Goal: Information Seeking & Learning: Learn about a topic

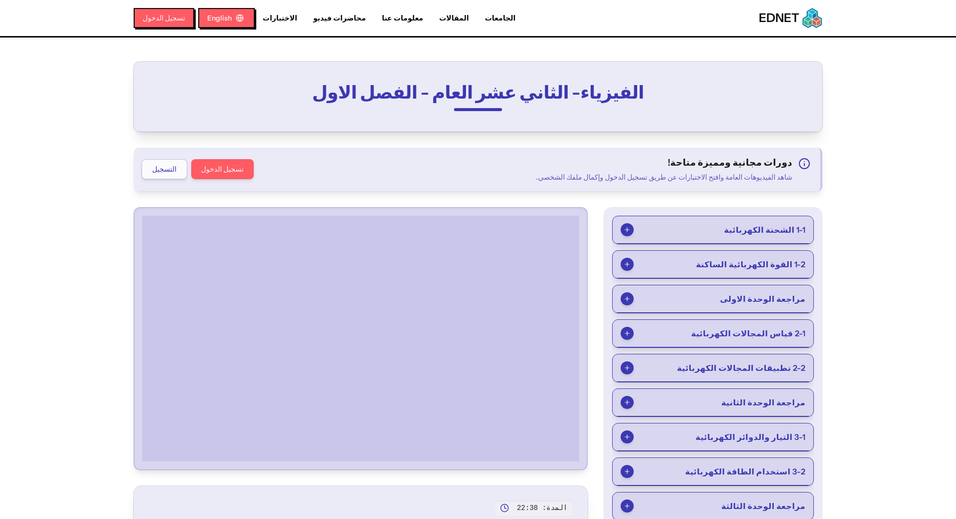
drag, startPoint x: 0, startPoint y: 0, endPoint x: 48, endPoint y: 131, distance: 139.5
click at [48, 131] on main "الفيزياء- الثاني عشر العام - الفصل الاول دورات مجانية ومميزة متاحة! شاهد الفيدي…" at bounding box center [478, 313] width 956 height 551
click at [177, 23] on button "تسجيل الدخول" at bounding box center [163, 18] width 61 height 20
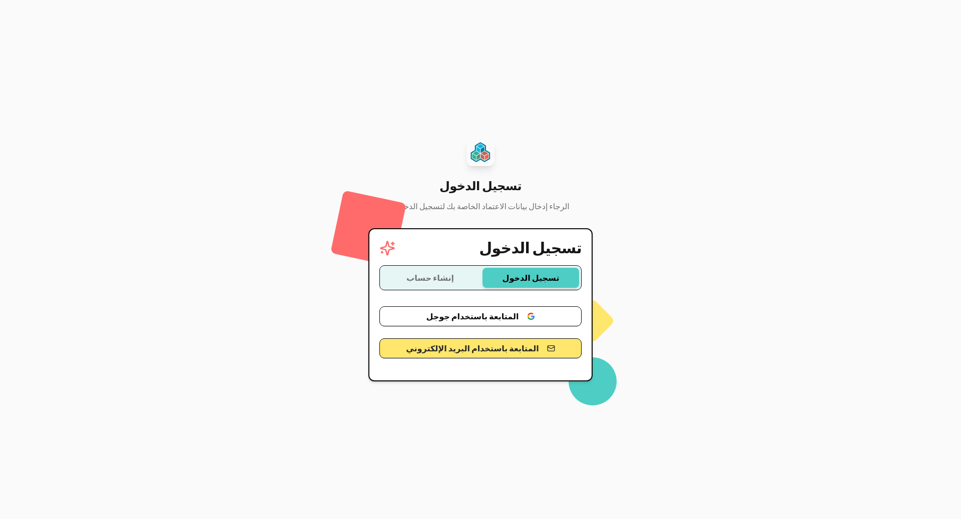
click at [475, 318] on button "المتابعة باستخدام جوجل" at bounding box center [480, 316] width 202 height 20
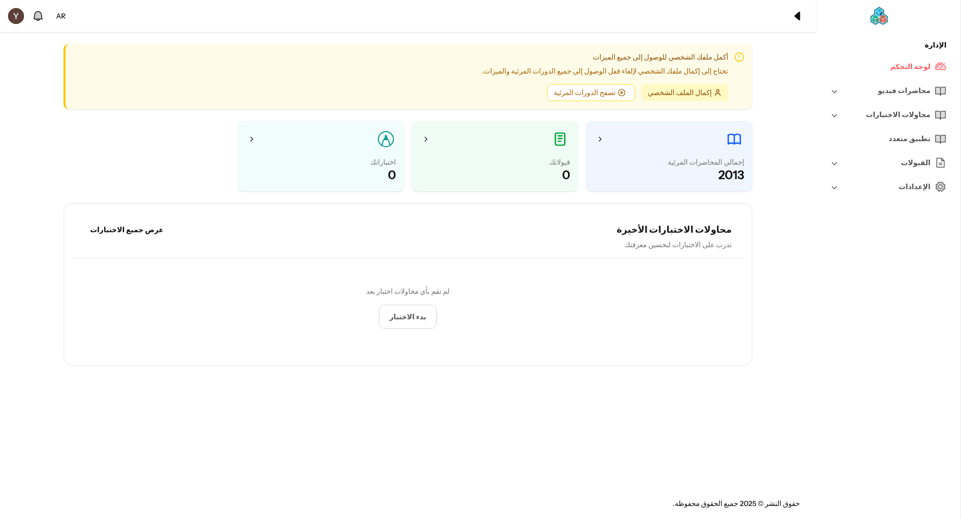
click at [794, 14] on icon "الرأس الرئيسي" at bounding box center [798, 16] width 12 height 12
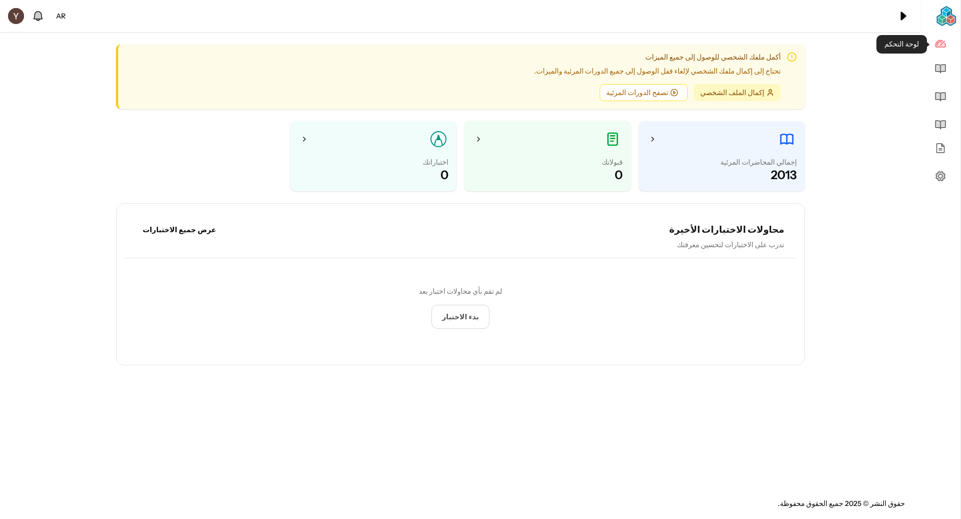
click at [941, 44] on icon "scrollable content" at bounding box center [941, 43] width 10 height 7
click at [942, 24] on img at bounding box center [947, 16] width 20 height 20
